Goal: Information Seeking & Learning: Learn about a topic

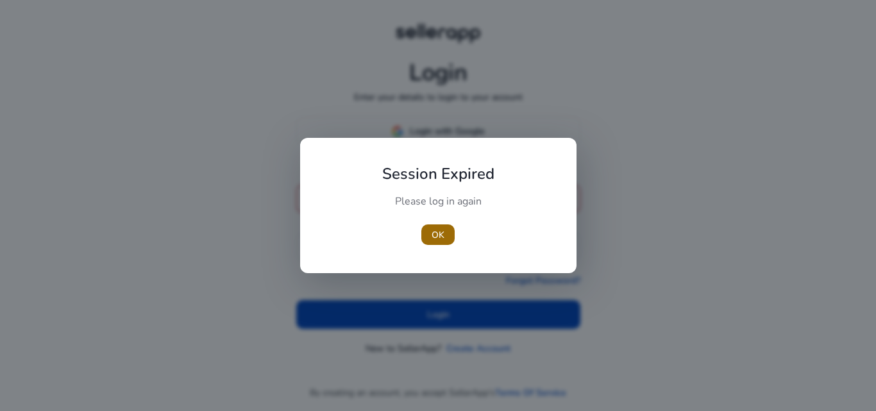
type input "**********"
click at [435, 229] on span "OK" at bounding box center [437, 234] width 13 height 13
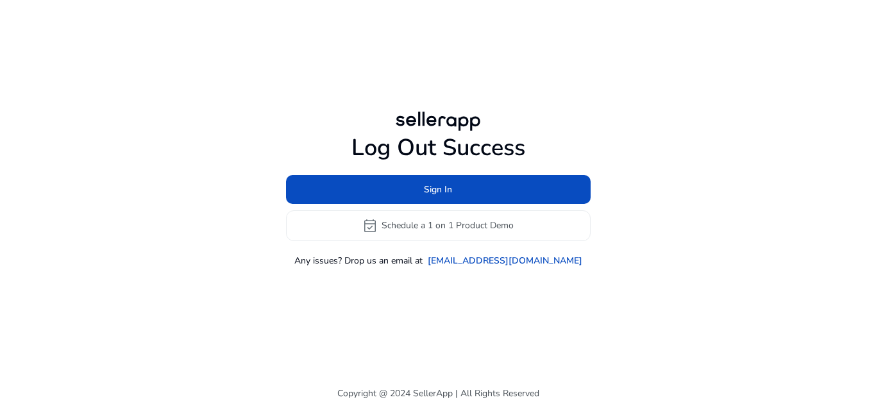
click at [422, 303] on div "Log Out Success Sign In event_available Schedule a 1 on 1 Product Demo Any issu…" at bounding box center [437, 188] width 737 height 376
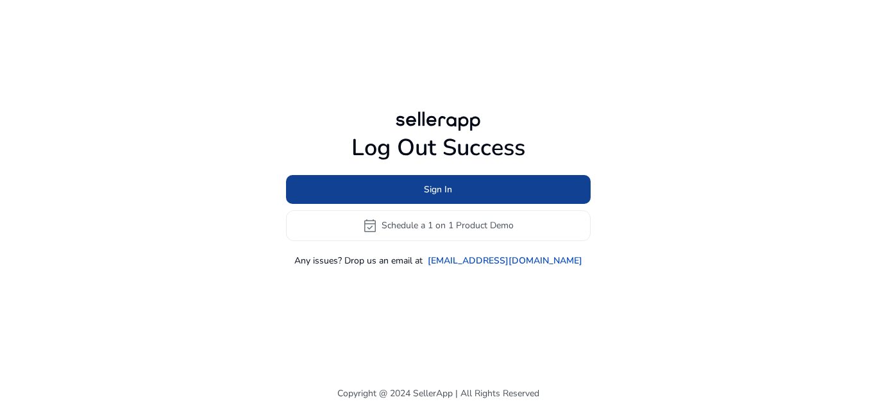
click at [433, 183] on span "Sign In" at bounding box center [438, 189] width 28 height 13
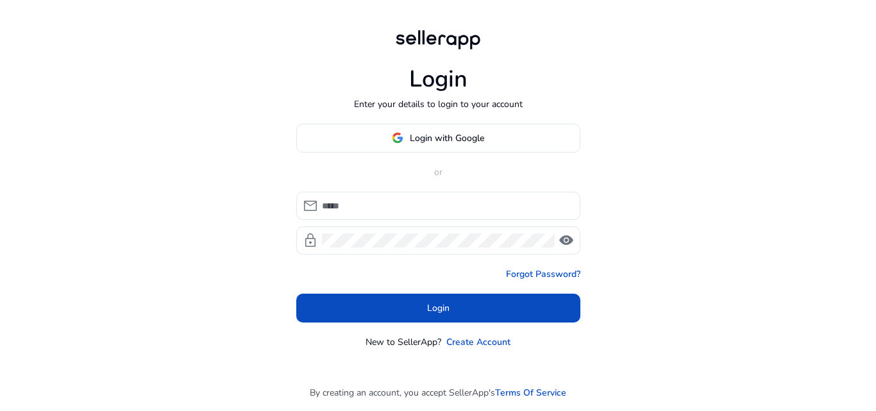
type input "**********"
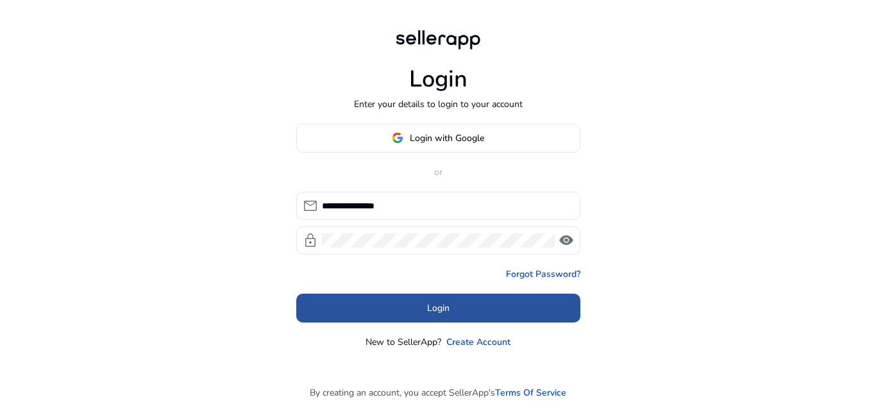
click at [402, 298] on span at bounding box center [438, 307] width 284 height 31
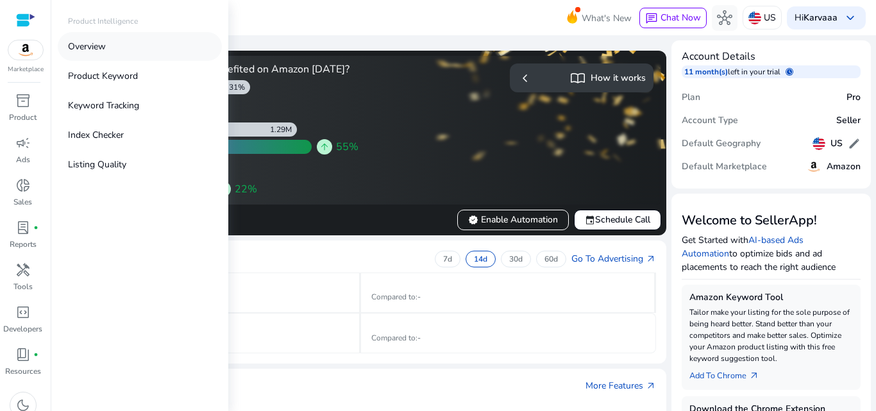
click at [149, 47] on link "Overview" at bounding box center [140, 46] width 164 height 29
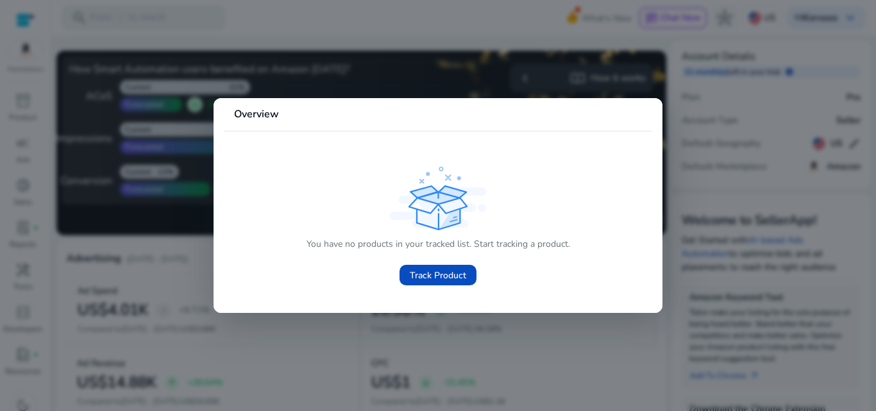
click at [680, 96] on div at bounding box center [438, 205] width 876 height 411
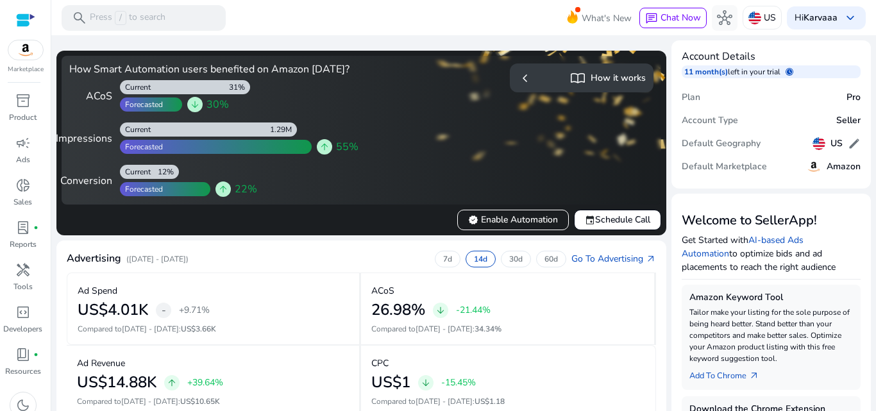
scroll to position [360, 0]
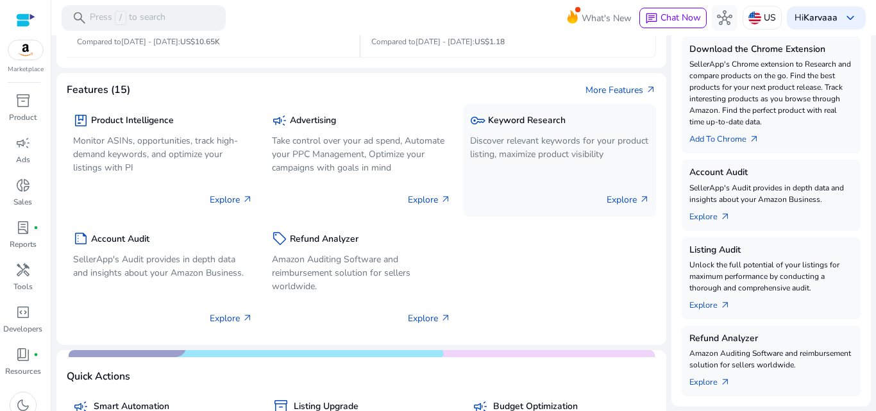
click at [594, 158] on p "Discover relevant keywords for your product listing, maximize product visibility" at bounding box center [559, 147] width 179 height 27
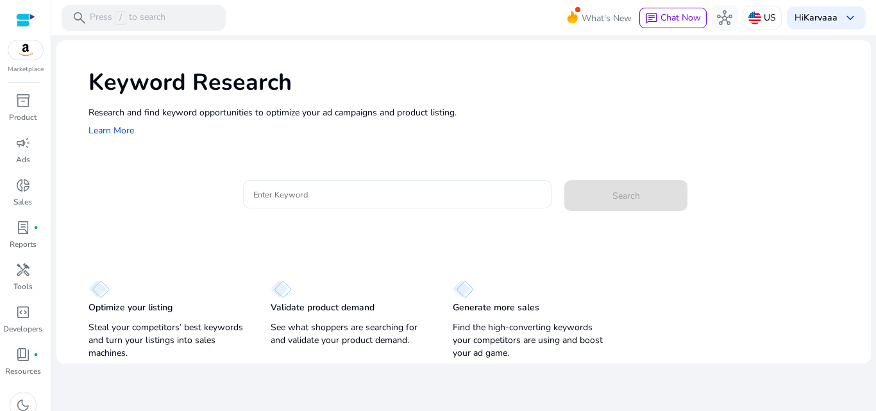
click at [457, 204] on div at bounding box center [397, 194] width 288 height 28
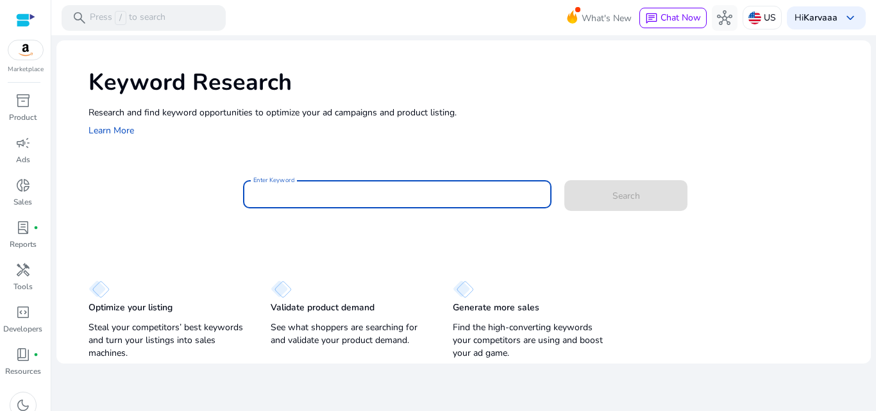
click at [448, 194] on input "Enter Keyword" at bounding box center [397, 194] width 288 height 14
click at [305, 192] on input "Enter Keyword" at bounding box center [397, 194] width 288 height 14
paste input "**********"
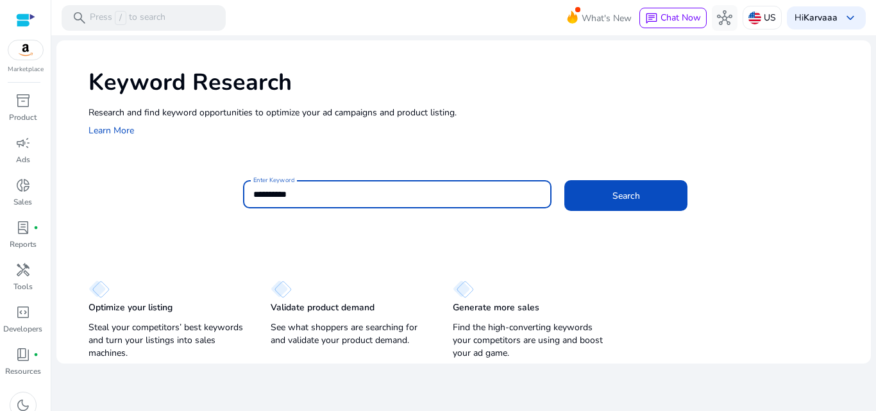
type input "**********"
click at [564, 180] on button "Search" at bounding box center [625, 195] width 123 height 31
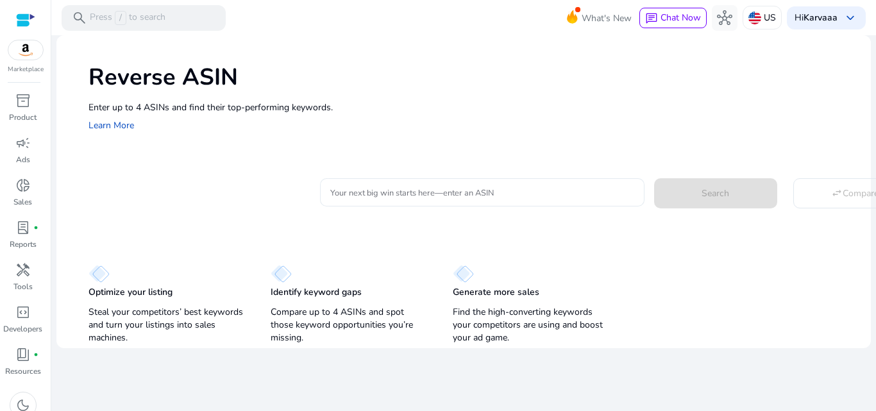
click at [398, 201] on div at bounding box center [482, 192] width 304 height 28
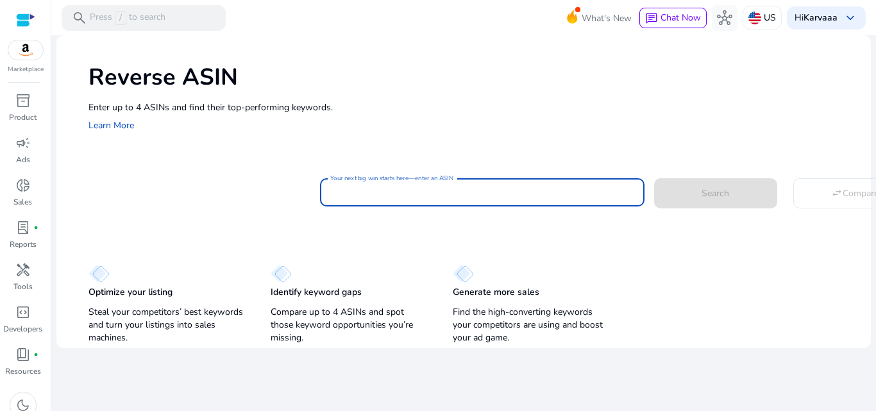
paste input "**********"
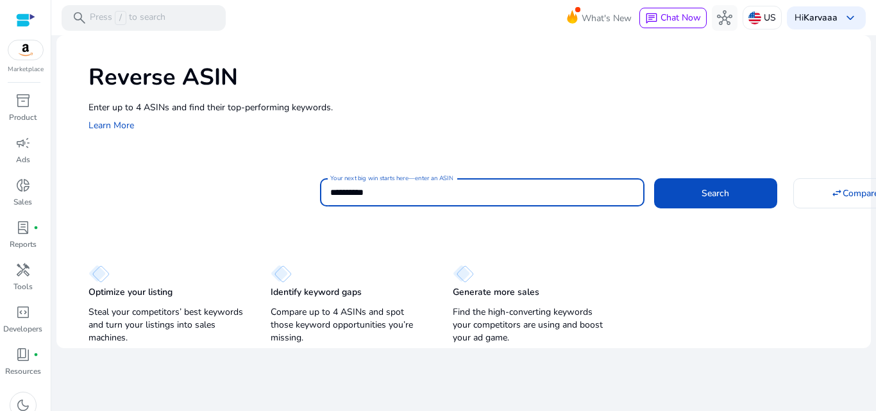
type input "**********"
click at [654, 178] on button "Search" at bounding box center [715, 192] width 123 height 29
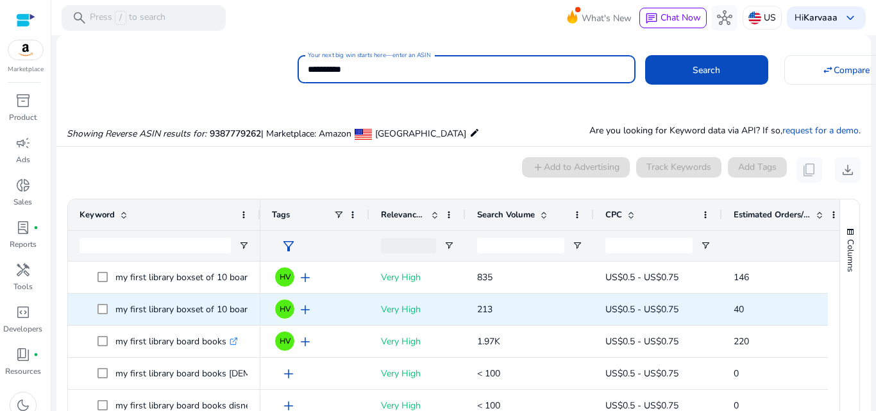
scroll to position [94, 0]
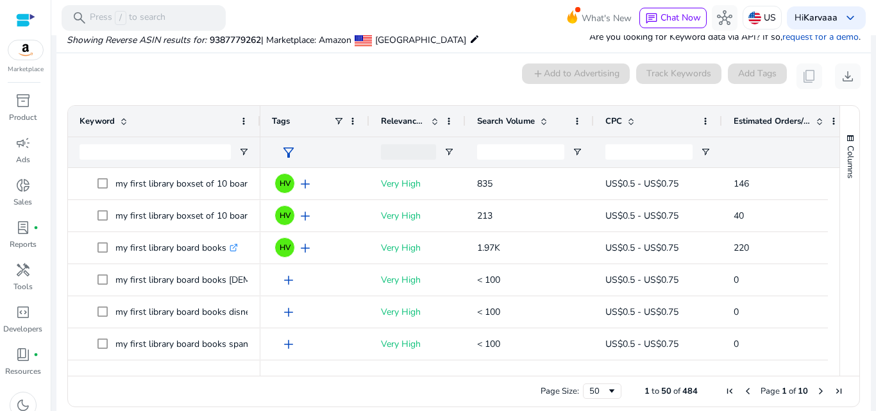
click at [533, 117] on span "Search Volume" at bounding box center [506, 121] width 58 height 12
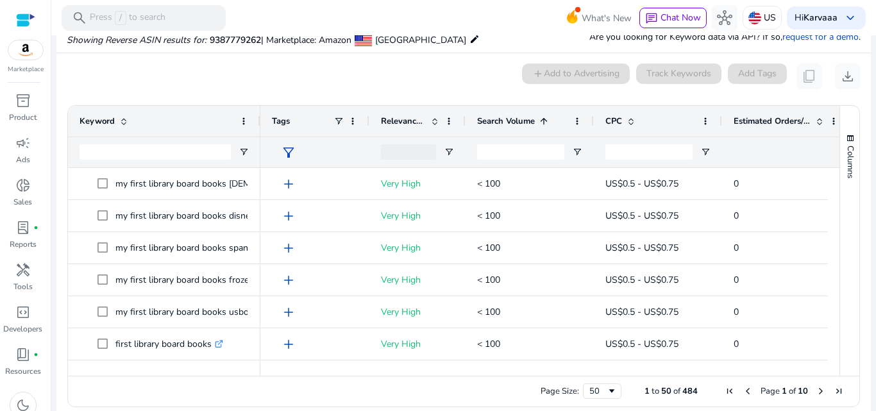
click at [533, 117] on span "Search Volume" at bounding box center [506, 121] width 58 height 12
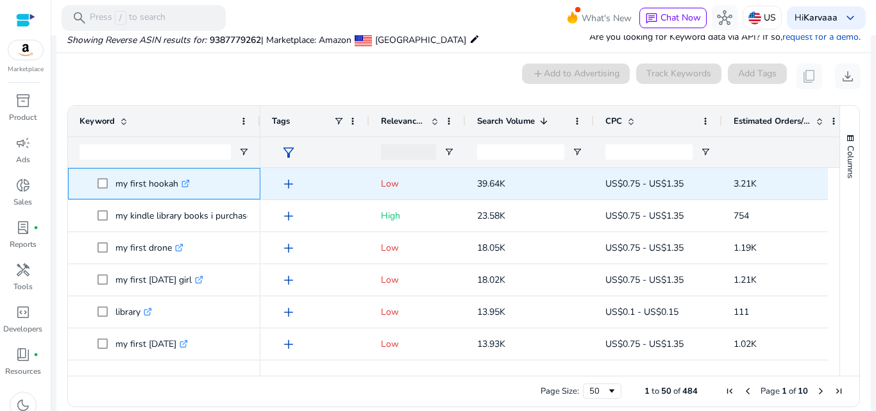
drag, startPoint x: 148, startPoint y: 183, endPoint x: 175, endPoint y: 183, distance: 26.9
click at [175, 183] on p "my first hookah .st0{fill:#2c8af8}" at bounding box center [152, 184] width 74 height 26
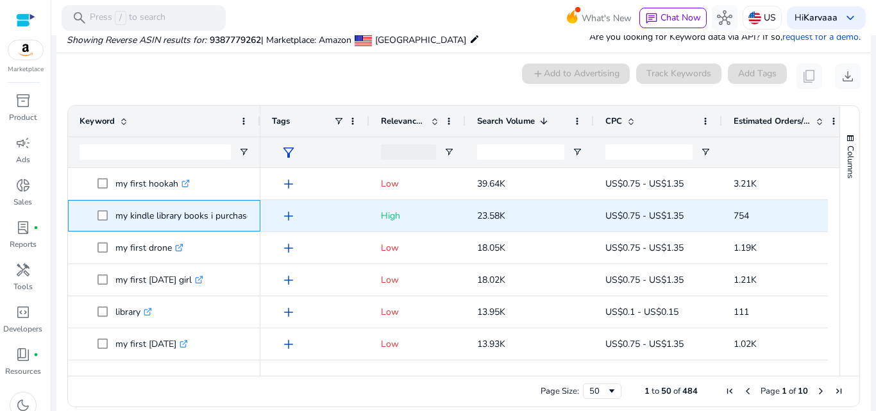
drag, startPoint x: 131, startPoint y: 219, endPoint x: 155, endPoint y: 221, distance: 24.4
click at [155, 221] on p "my kindle library books i purchased .st0{fill:#2c8af8}" at bounding box center [191, 216] width 153 height 26
copy p "kindle"
click at [169, 214] on p "my kindle library books i purchased .st0{fill:#2c8af8}" at bounding box center [191, 216] width 153 height 26
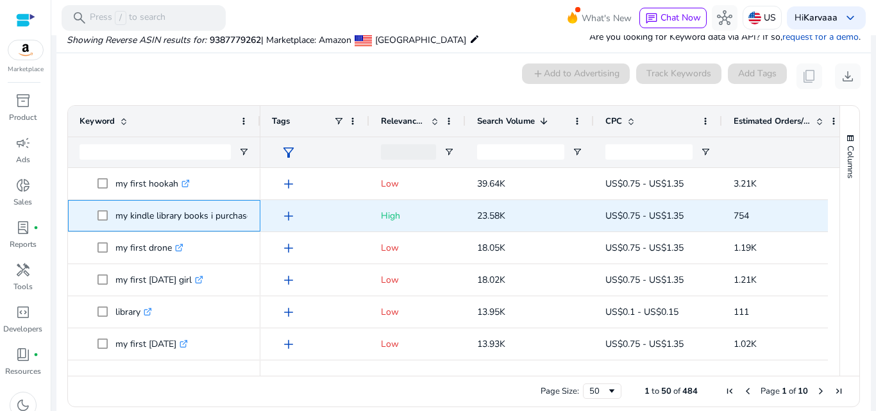
copy p "library"
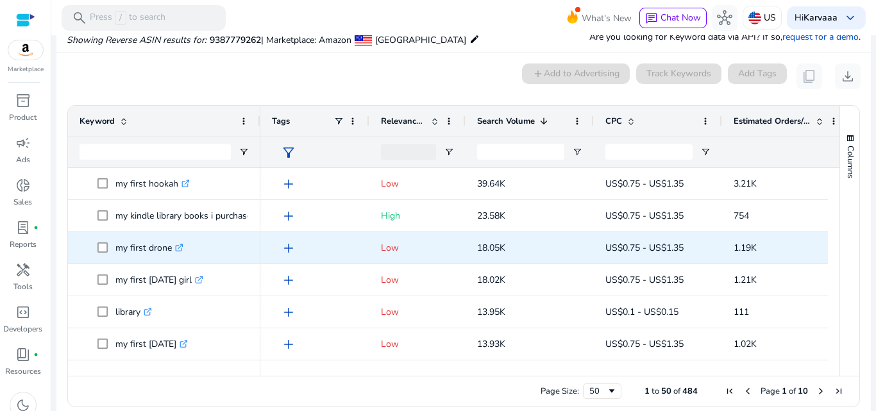
click at [226, 254] on span "my first drone .st0{fill:#2c8af8}" at bounding box center [172, 248] width 151 height 26
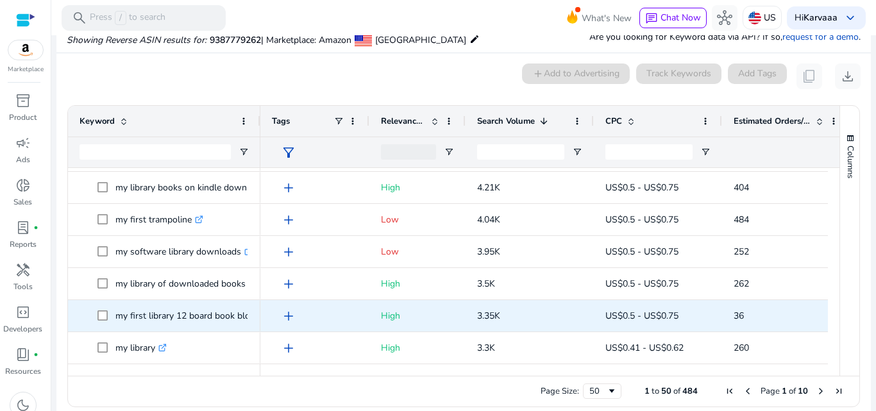
scroll to position [0, 0]
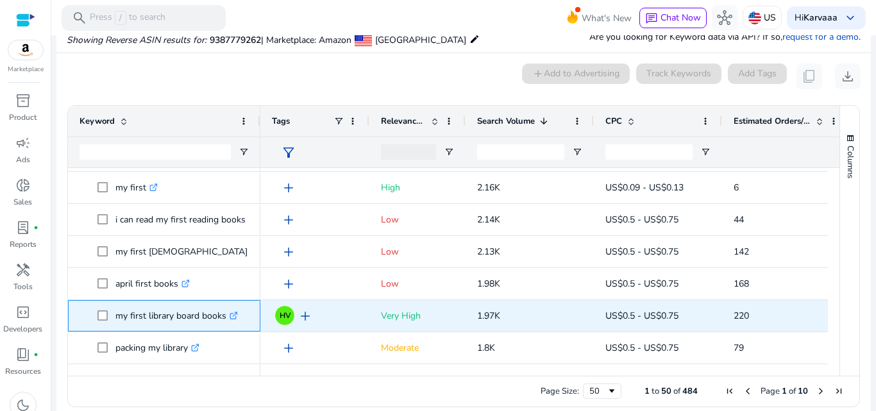
click at [138, 325] on p "my first library board books .st0{fill:#2c8af8}" at bounding box center [176, 316] width 122 height 26
copy span "my first library board books .st0{fill:#2c8af8}"
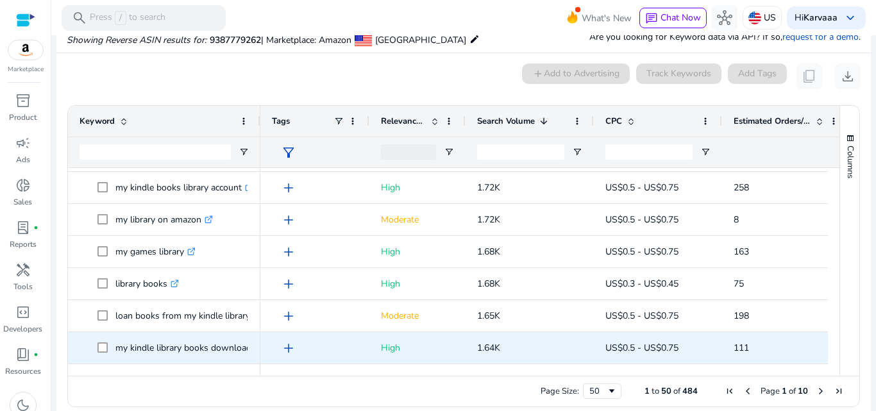
scroll to position [1406, 0]
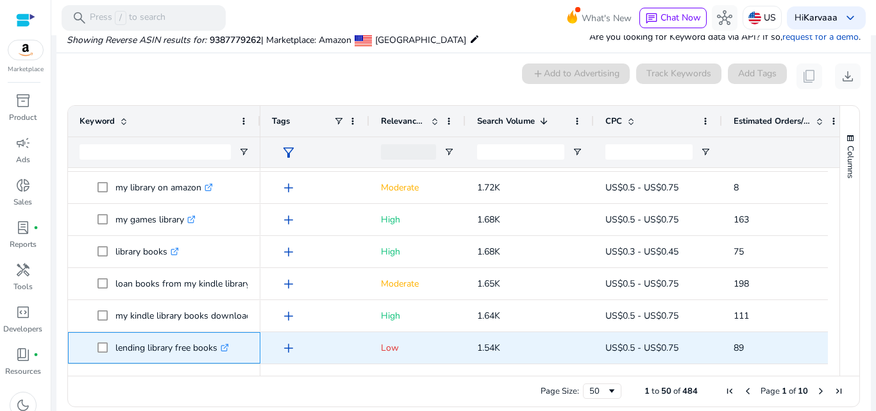
drag, startPoint x: 111, startPoint y: 349, endPoint x: 147, endPoint y: 348, distance: 36.5
click at [147, 348] on span "lending library free books .st0{fill:#2c8af8}" at bounding box center [172, 348] width 151 height 26
copy span "lending"
